Goal: Task Accomplishment & Management: Manage account settings

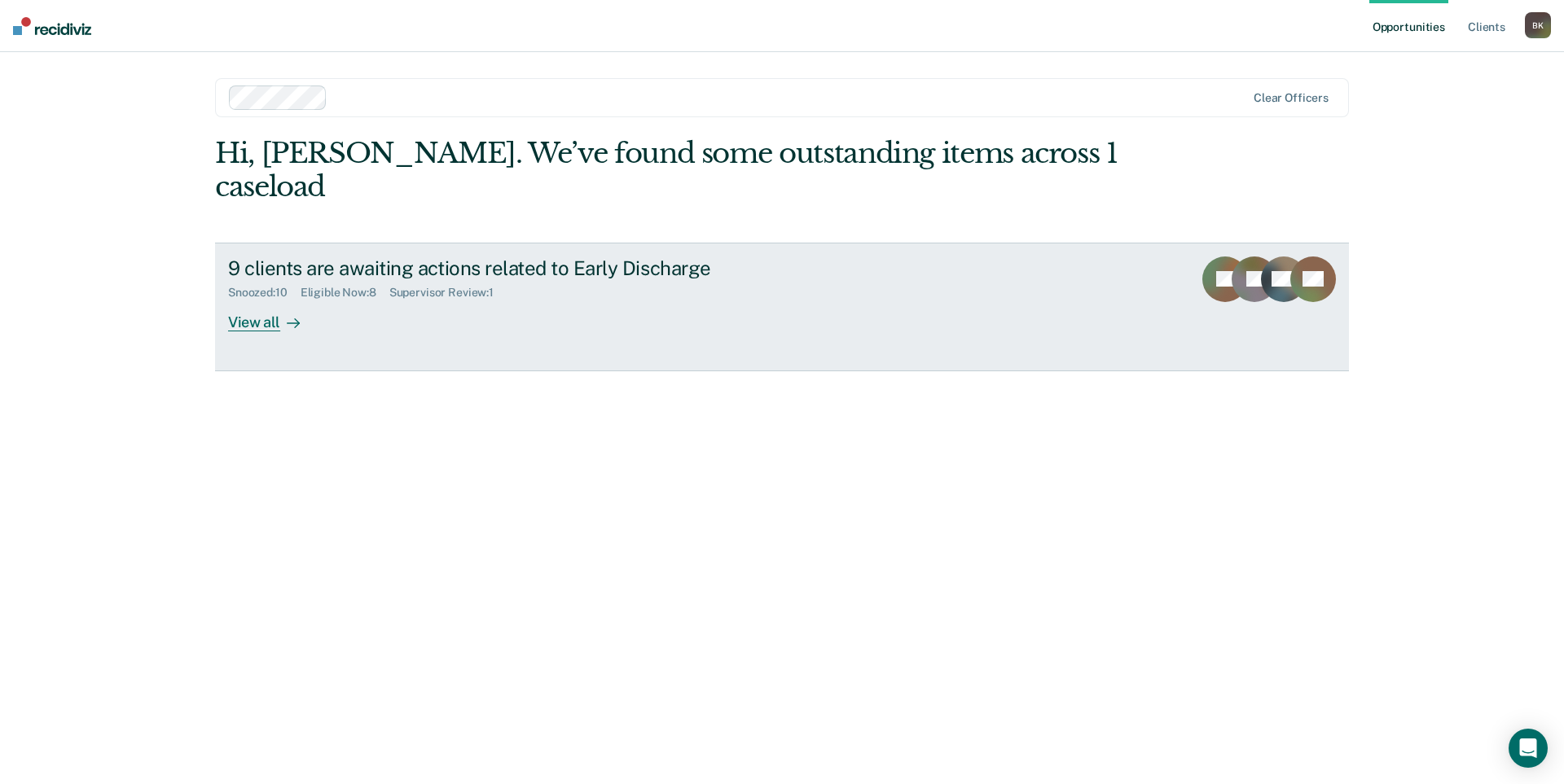
click at [251, 300] on div "View all" at bounding box center [273, 316] width 91 height 32
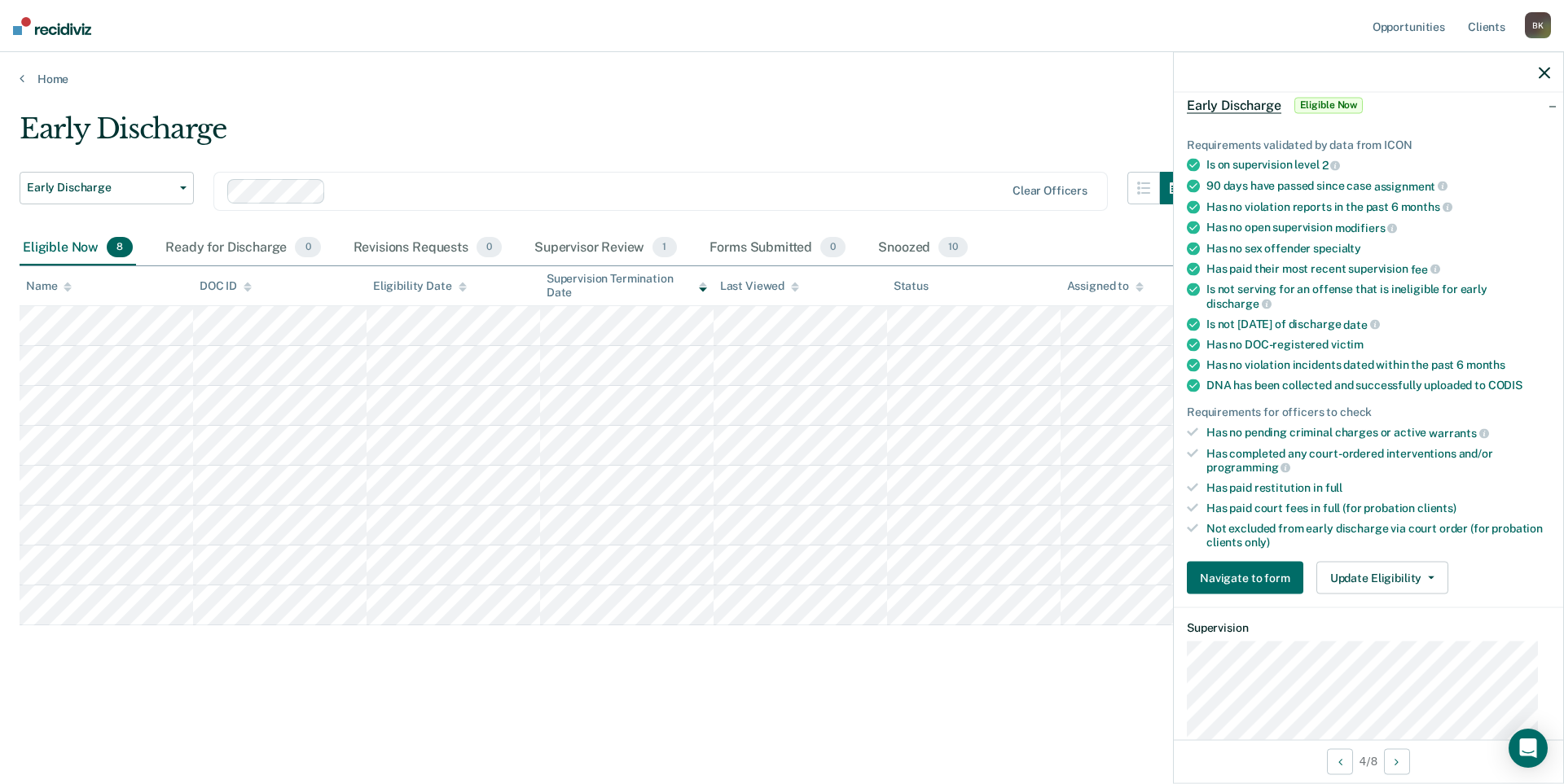
scroll to position [163, 0]
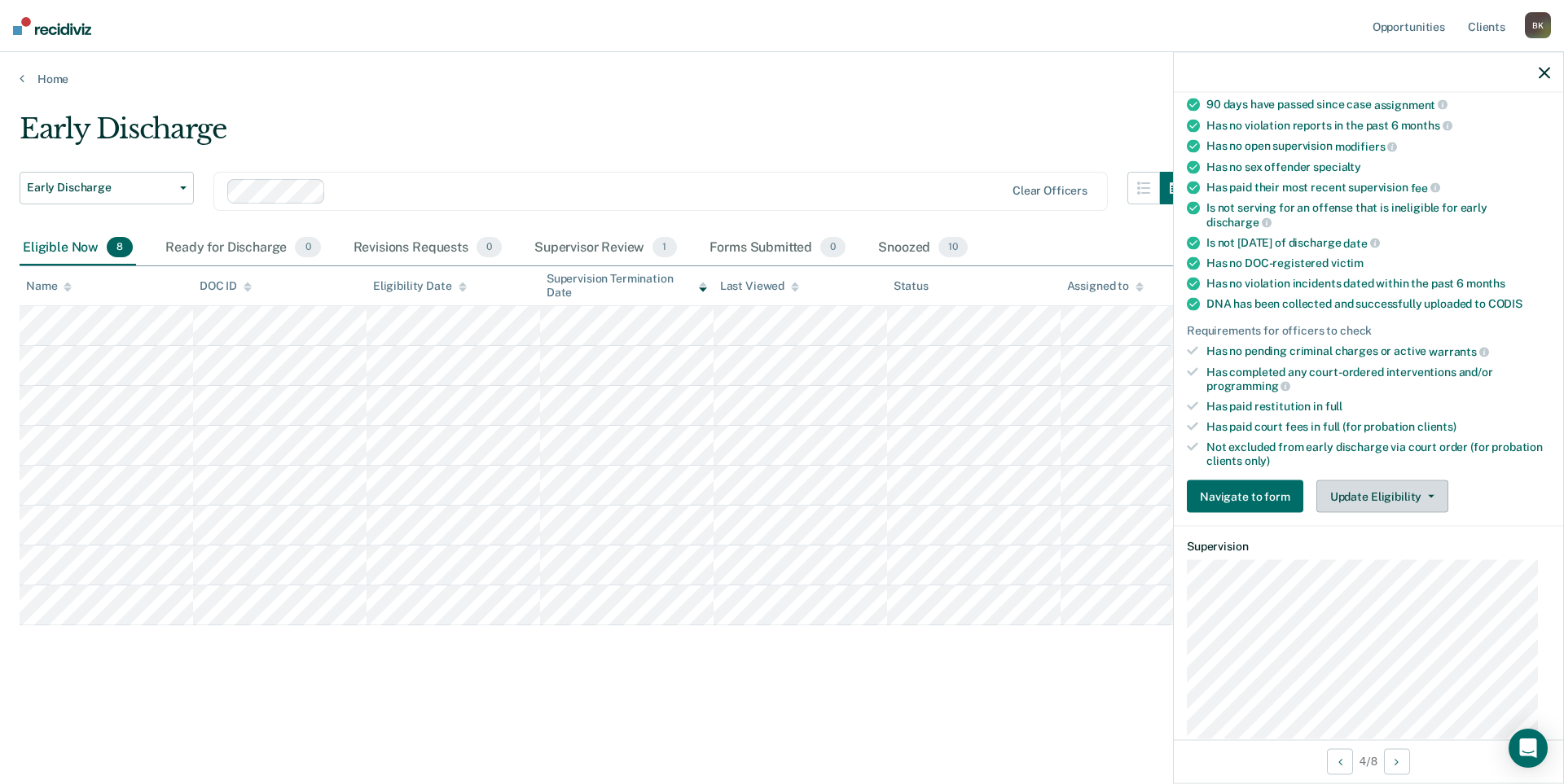
click at [1373, 487] on button "Update Eligibility" at bounding box center [1382, 497] width 132 height 33
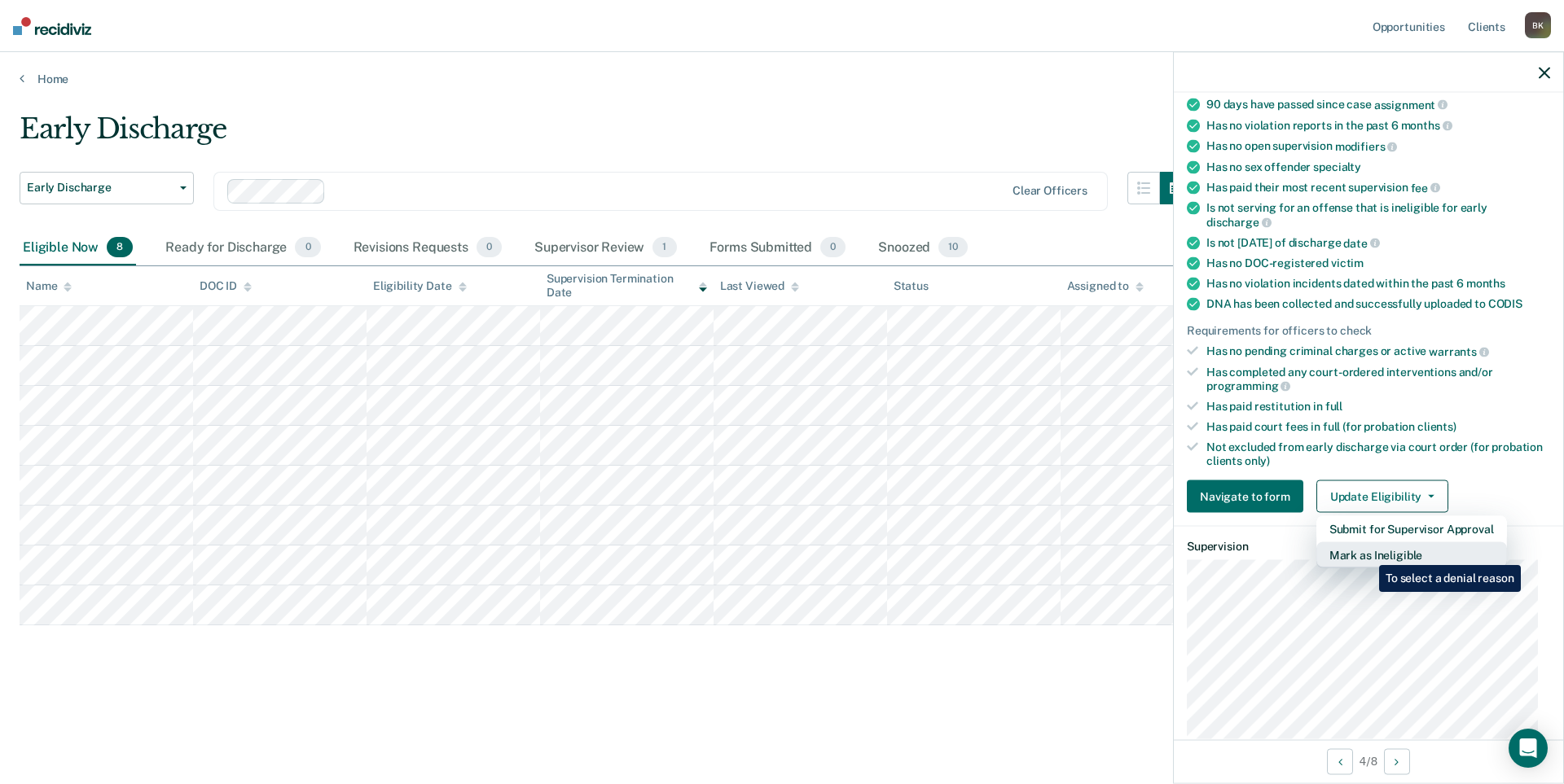
click at [1367, 553] on button "Mark as Ineligible" at bounding box center [1412, 556] width 191 height 26
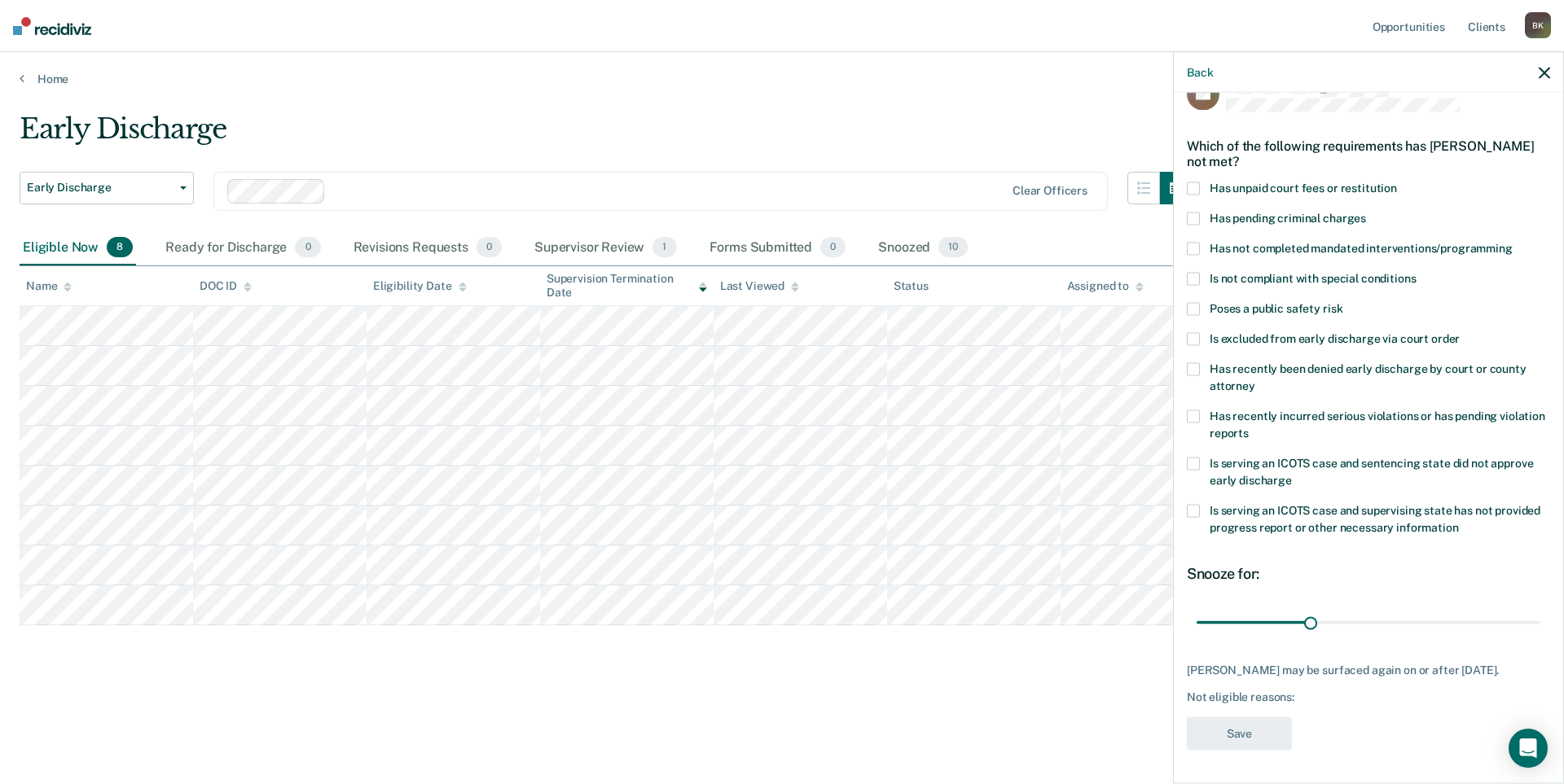
click at [770, 140] on div "Early Discharge" at bounding box center [606, 136] width 1173 height 46
click at [1545, 73] on icon "button" at bounding box center [1544, 72] width 12 height 12
